Goal: Task Accomplishment & Management: Use online tool/utility

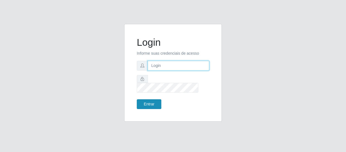
type input "[EMAIL_ADDRESS][DOMAIN_NAME]"
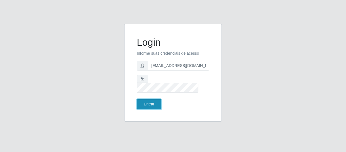
click at [150, 102] on button "Entrar" at bounding box center [149, 104] width 25 height 10
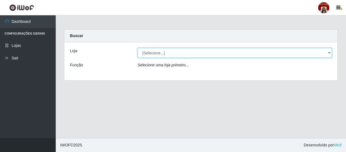
click at [328, 52] on select "[Selecione...] Mar Vermelho - Loja 04" at bounding box center [235, 53] width 194 height 10
select select "251"
click at [138, 48] on select "[Selecione...] Mar Vermelho - Loja 04" at bounding box center [235, 53] width 194 height 10
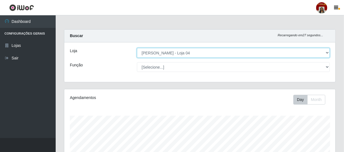
scroll to position [116, 271]
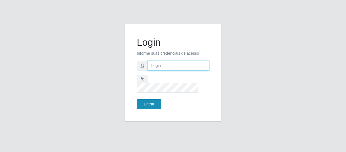
type input "[EMAIL_ADDRESS][DOMAIN_NAME]"
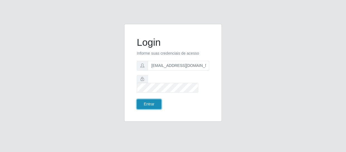
click at [150, 100] on button "Entrar" at bounding box center [149, 104] width 25 height 10
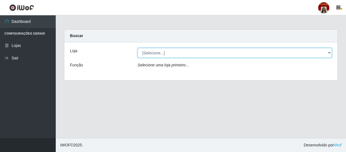
click at [159, 52] on select "[Selecione...] Mar Vermelho - Loja 04" at bounding box center [235, 53] width 194 height 10
select select "251"
click at [138, 48] on select "[Selecione...] Mar Vermelho - Loja 04" at bounding box center [235, 53] width 194 height 10
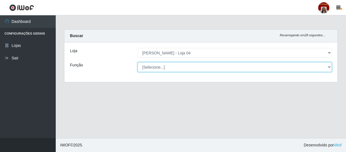
click at [164, 66] on select "[Selecione...] ASG ASG + ASG ++ Auxiliar de Depósito Auxiliar de Depósito + Aux…" at bounding box center [235, 67] width 194 height 10
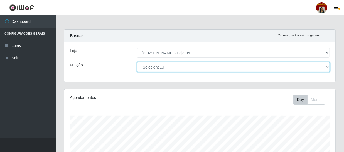
click at [164, 66] on select "[Selecione...] ASG ASG + ASG ++ Auxiliar de Depósito Auxiliar de Depósito + Aux…" at bounding box center [233, 67] width 193 height 10
click at [137, 62] on select "[Selecione...] ASG ASG + ASG ++ Auxiliar de Depósito Auxiliar de Depósito + Aux…" at bounding box center [233, 67] width 193 height 10
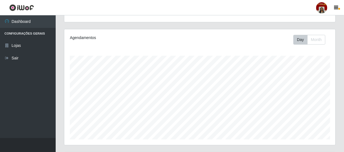
scroll to position [13, 0]
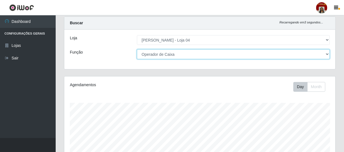
click at [177, 55] on select "[Selecione...] ASG ASG + ASG ++ Auxiliar de Depósito Auxiliar de Depósito + Aux…" at bounding box center [233, 54] width 193 height 10
select select "1"
click at [137, 49] on select "[Selecione...] ASG ASG + ASG ++ Auxiliar de Depósito Auxiliar de Depósito + Aux…" at bounding box center [233, 54] width 193 height 10
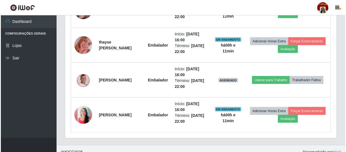
scroll to position [287, 0]
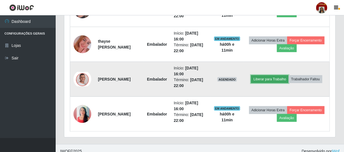
click at [271, 77] on button "Liberar para Trabalho" at bounding box center [270, 79] width 38 height 8
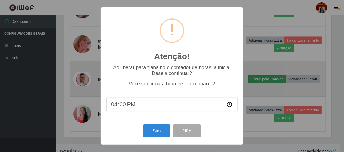
scroll to position [116, 269]
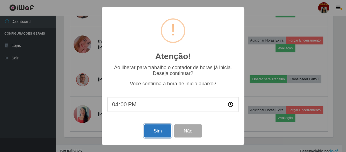
click at [163, 129] on button "Sim" at bounding box center [157, 130] width 27 height 13
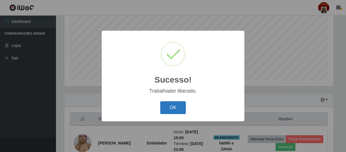
click at [169, 106] on button "OK" at bounding box center [173, 107] width 26 height 13
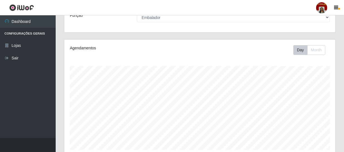
scroll to position [0, 0]
